Goal: Find specific page/section: Find specific page/section

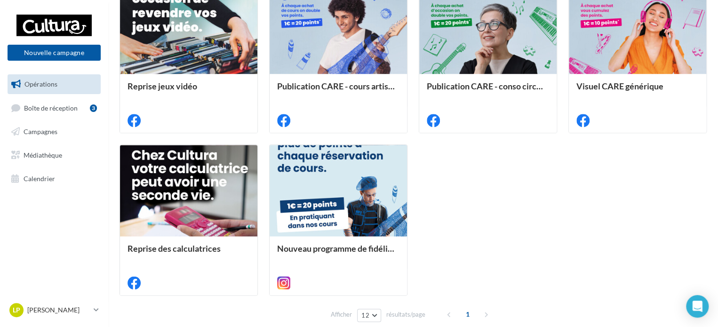
scroll to position [471, 0]
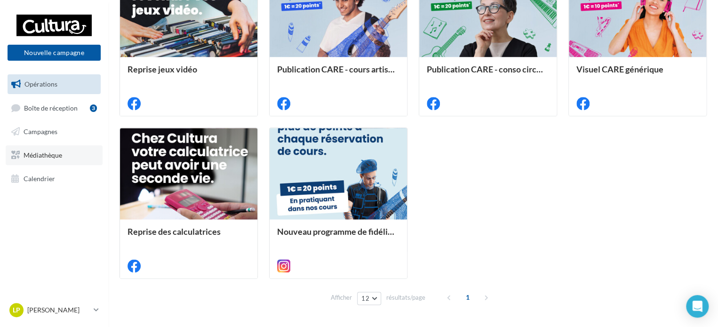
click at [48, 154] on span "Médiathèque" at bounding box center [43, 155] width 39 height 8
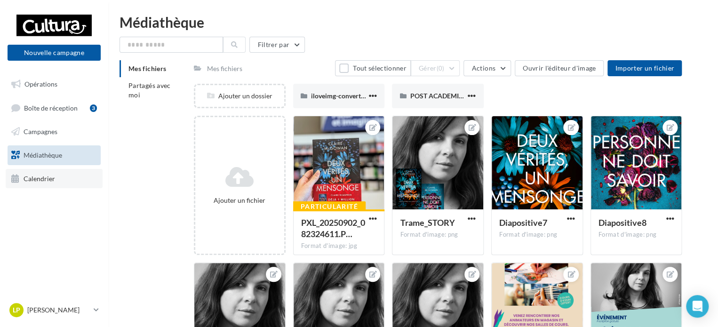
click at [34, 177] on span "Calendrier" at bounding box center [40, 178] width 32 height 8
